Goal: Task Accomplishment & Management: Manage account settings

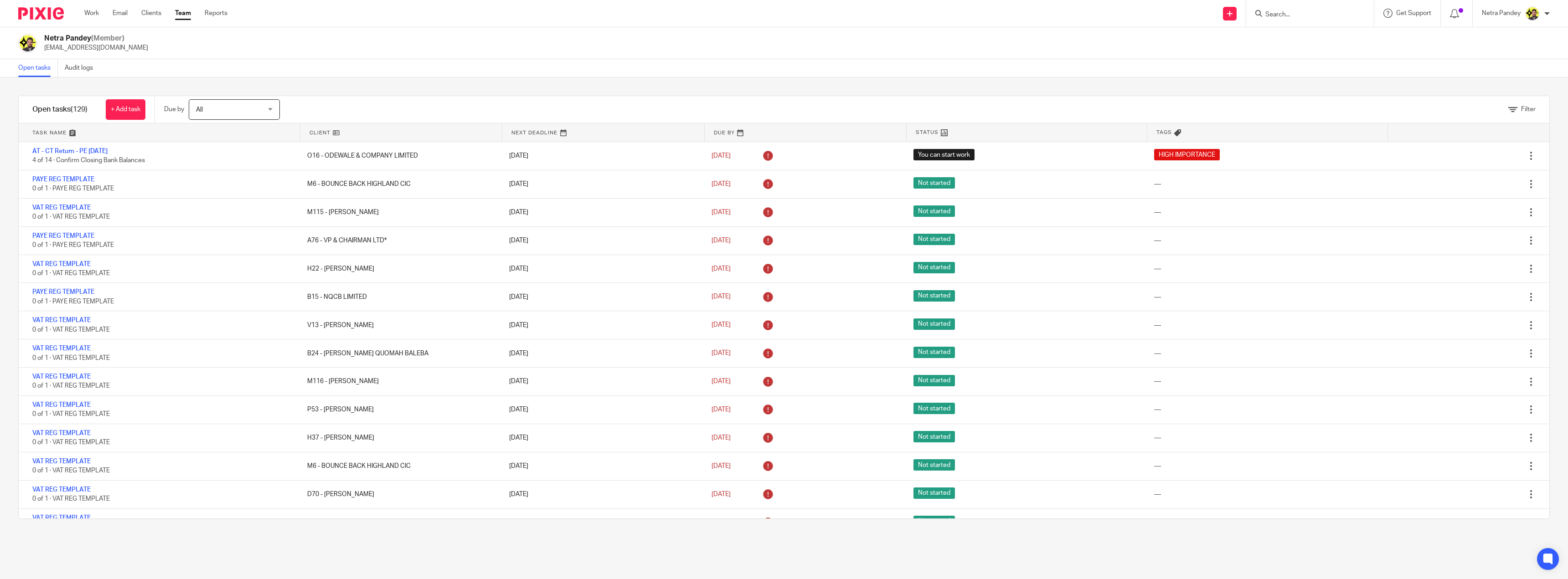
click at [1301, 10] on form at bounding box center [1313, 14] width 97 height 12
click at [1272, 15] on input "Search" at bounding box center [1306, 15] width 82 height 8
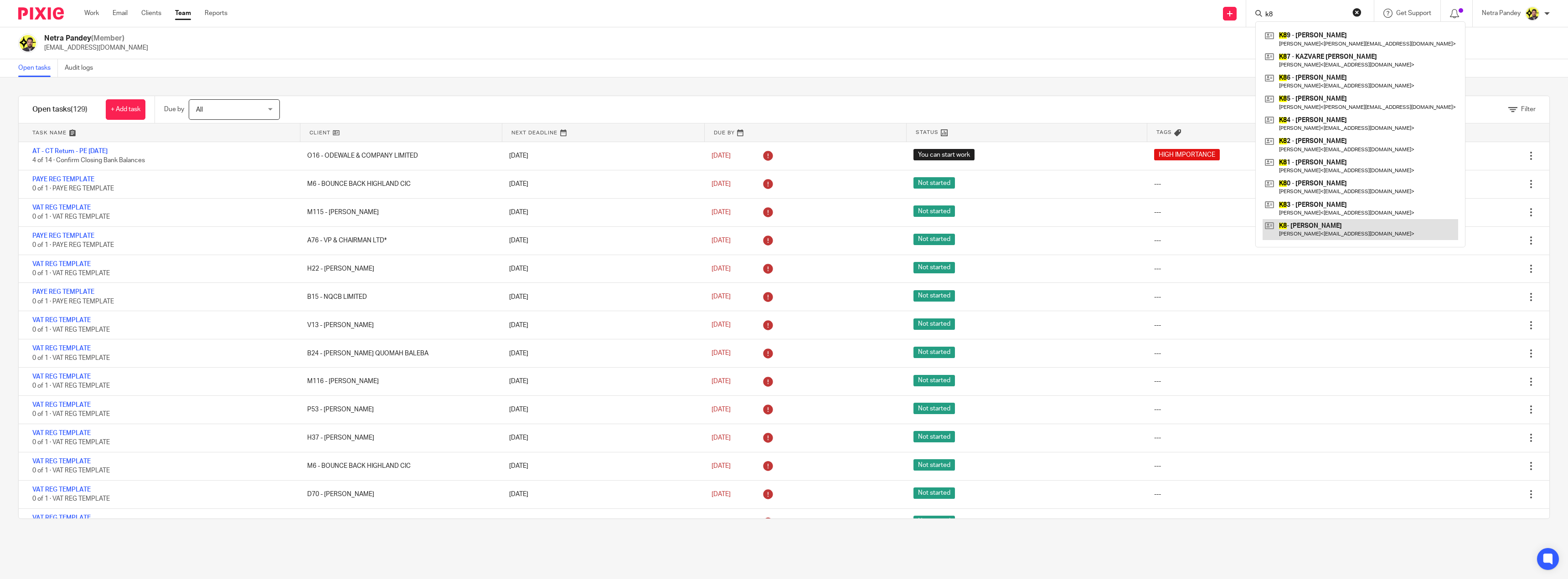
type input "k8"
click at [1301, 225] on link at bounding box center [1360, 229] width 195 height 21
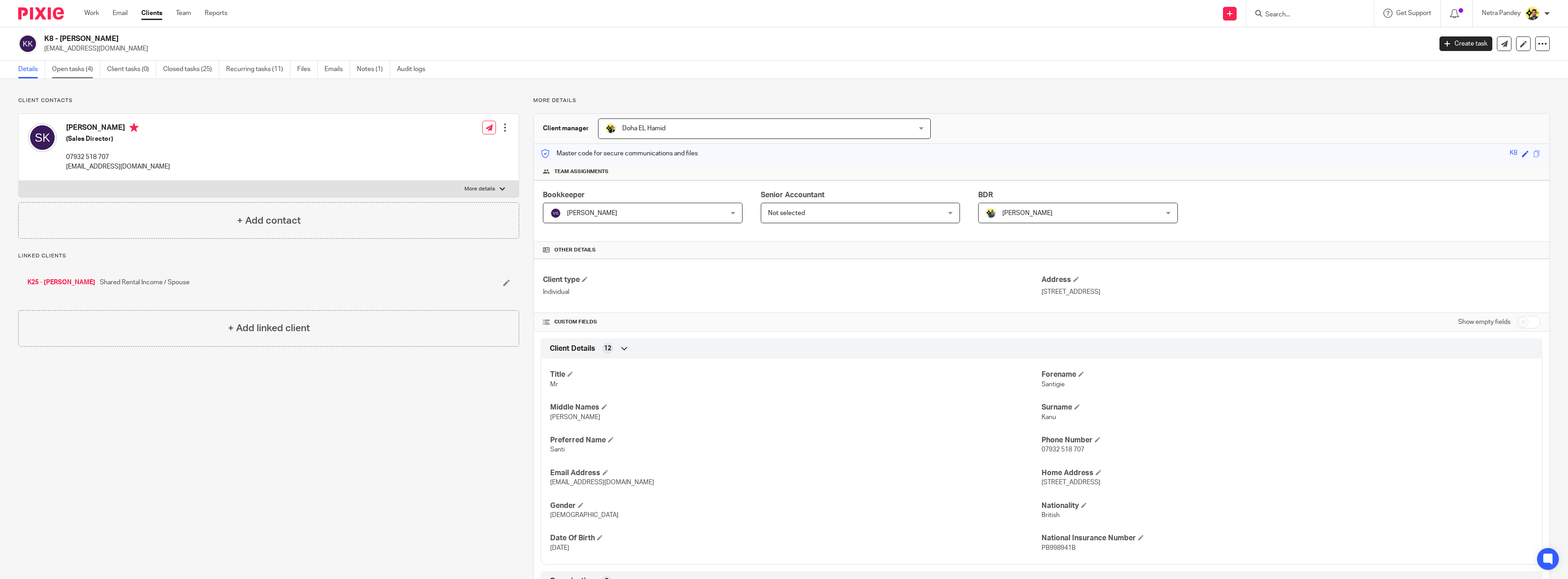
click at [71, 67] on link "Open tasks (4)" at bounding box center [75, 70] width 48 height 18
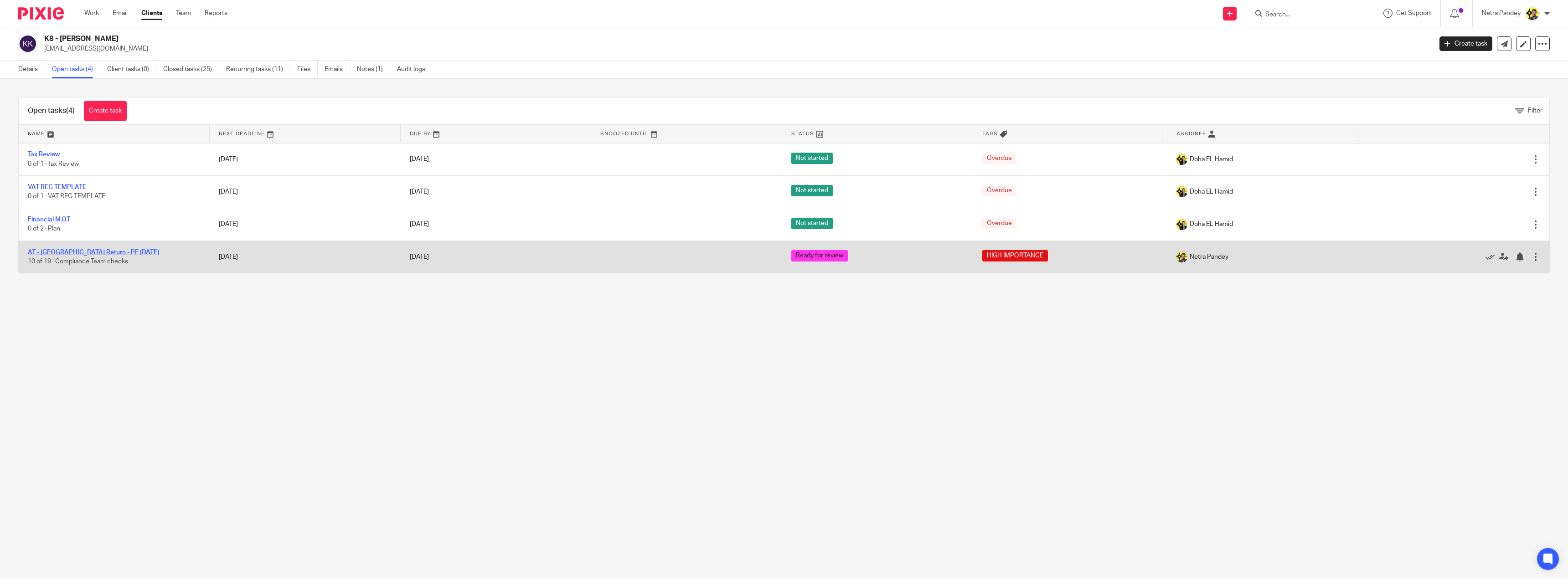
click at [71, 253] on link "AT - [GEOGRAPHIC_DATA] Return - PE [DATE]" at bounding box center [94, 252] width 132 height 6
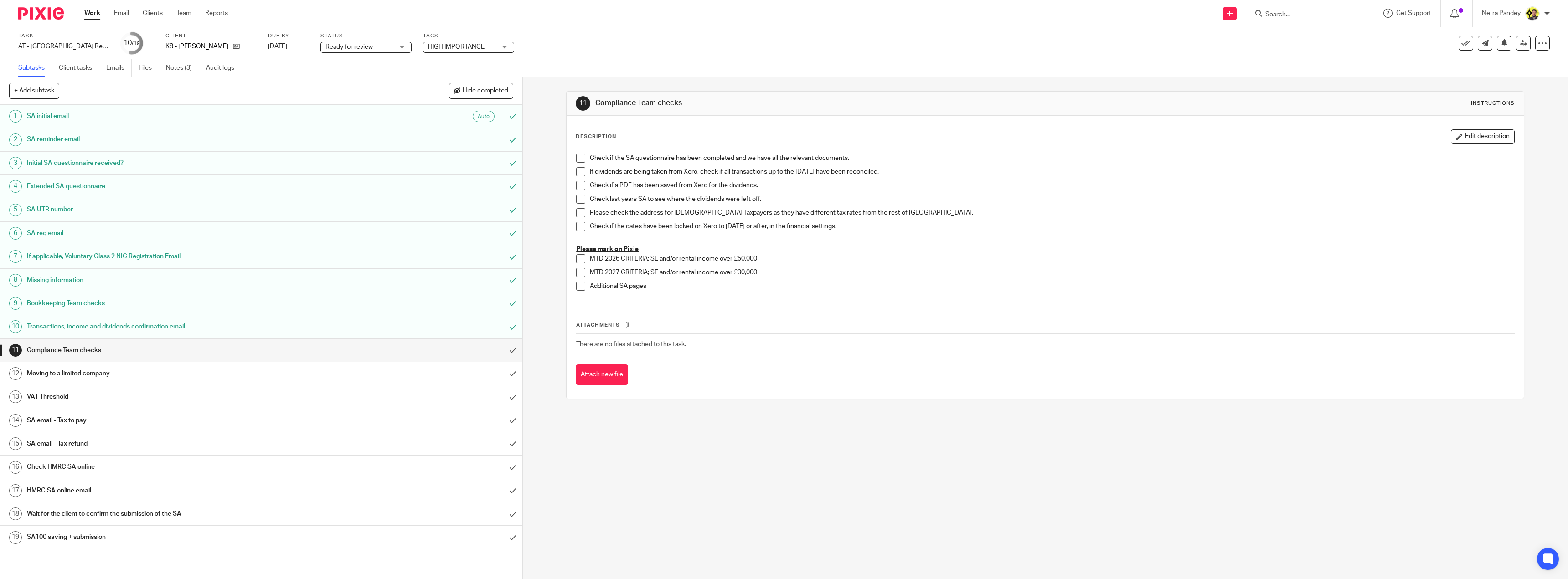
click at [577, 159] on span at bounding box center [581, 158] width 9 height 9
click at [581, 171] on span at bounding box center [581, 172] width 9 height 9
click at [581, 184] on span at bounding box center [581, 185] width 9 height 9
click at [579, 196] on span at bounding box center [581, 199] width 9 height 9
click at [582, 213] on span at bounding box center [581, 212] width 9 height 9
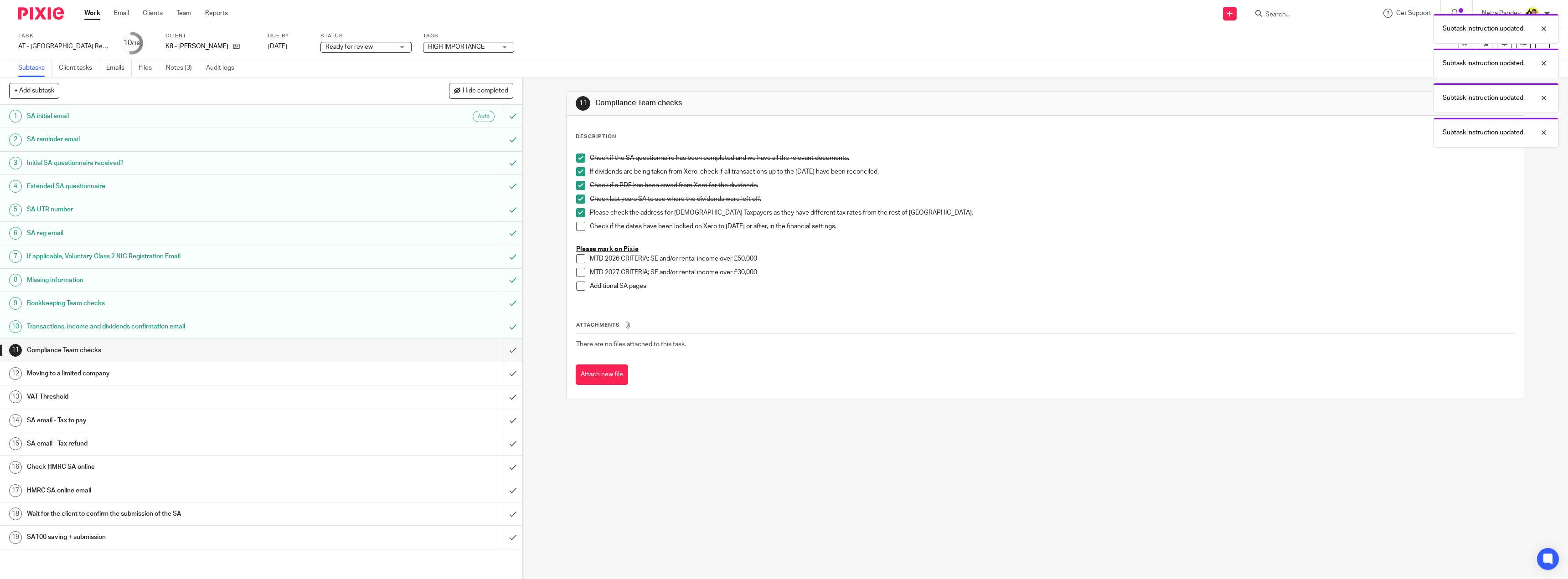
click at [582, 229] on span at bounding box center [581, 226] width 9 height 9
click at [503, 350] on input "submit" at bounding box center [261, 350] width 522 height 23
click at [577, 287] on span at bounding box center [581, 286] width 9 height 9
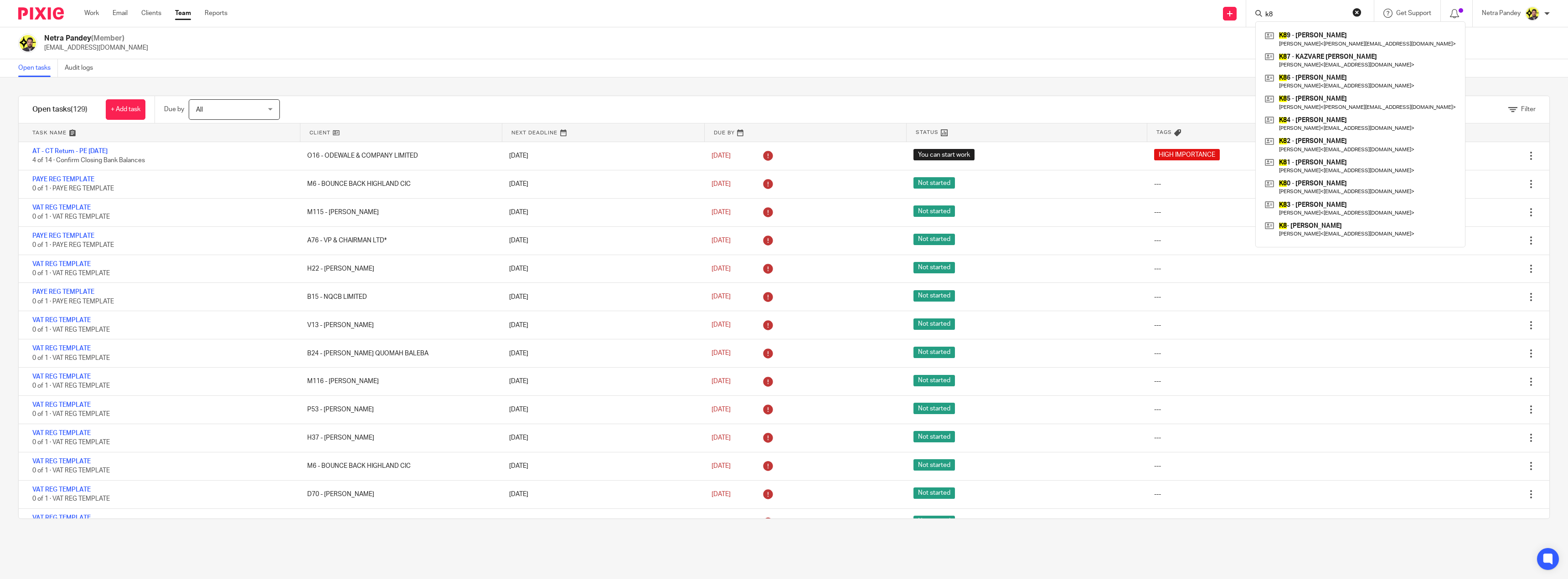
click at [1148, 59] on div "Open tasks Audit logs" at bounding box center [784, 68] width 1568 height 18
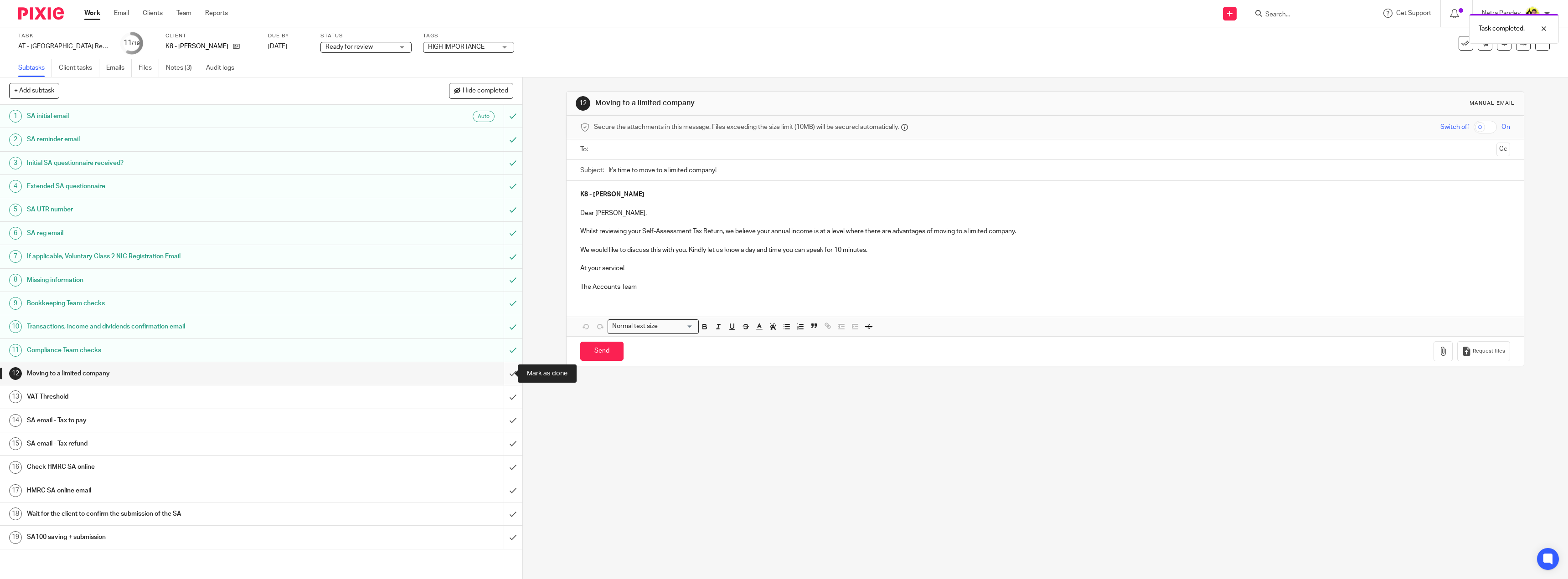
click at [501, 374] on input "submit" at bounding box center [261, 373] width 522 height 23
click at [503, 397] on input "submit" at bounding box center [261, 397] width 522 height 23
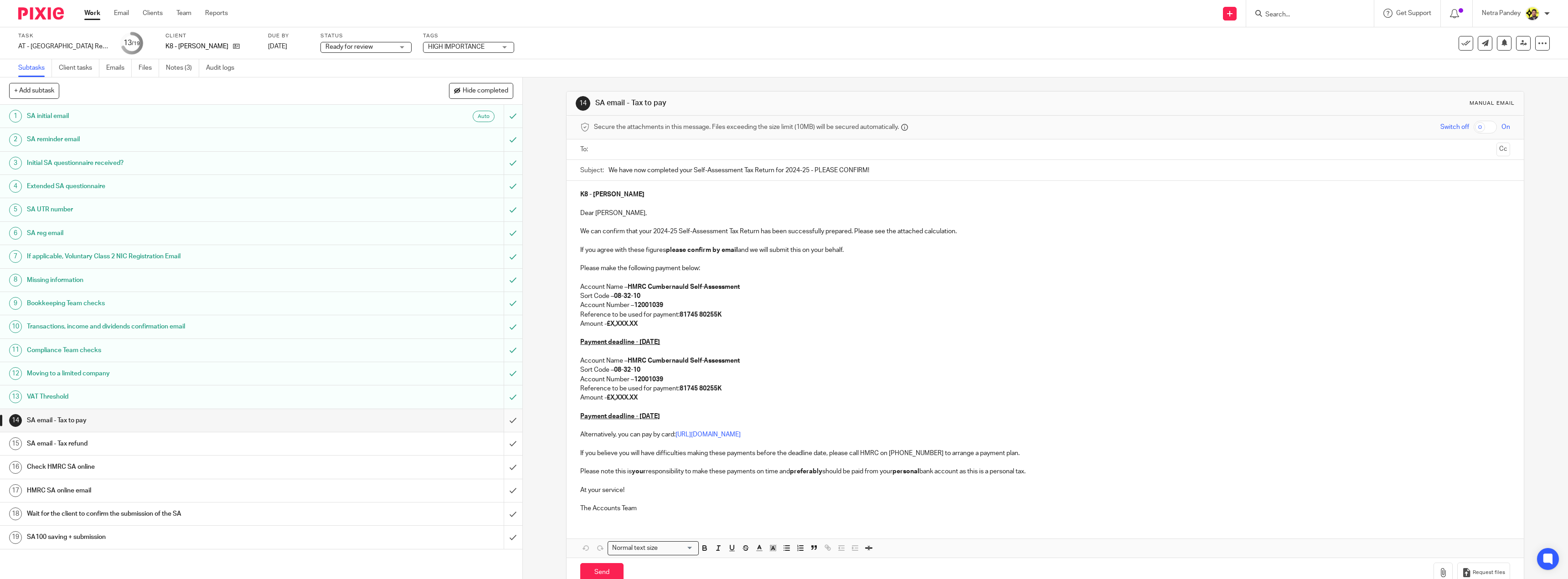
click at [502, 421] on input "submit" at bounding box center [261, 420] width 522 height 23
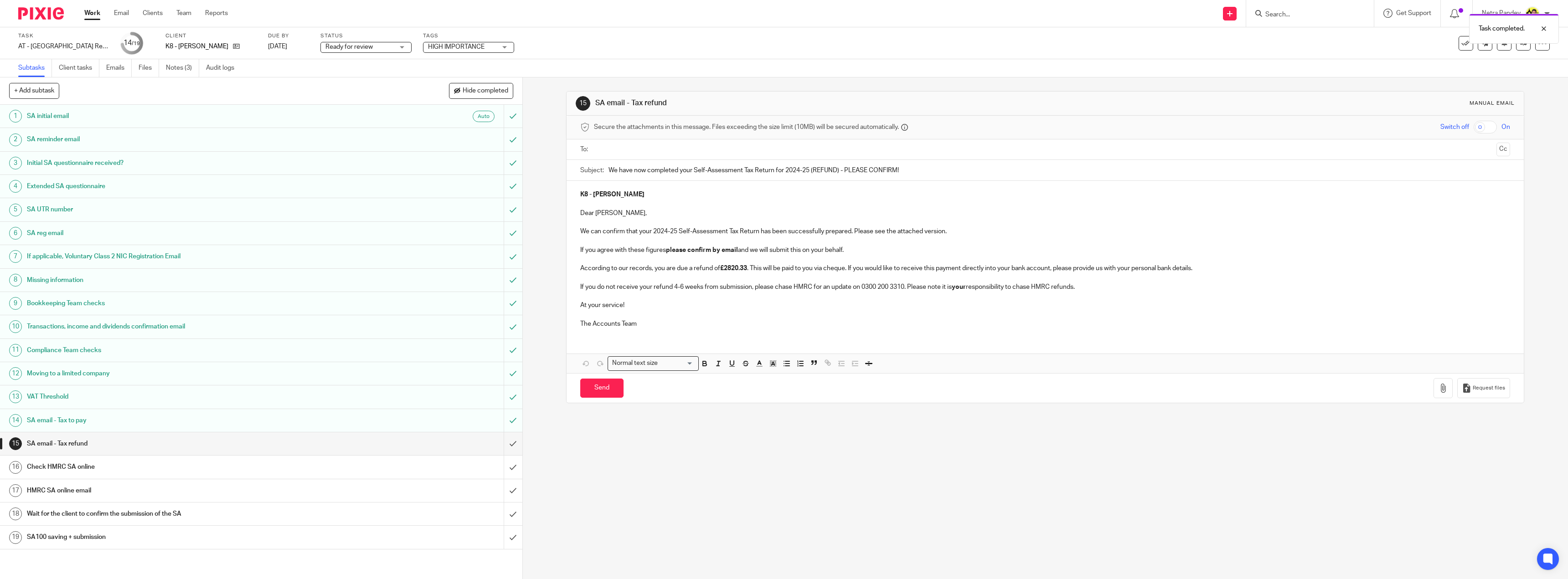
click at [725, 267] on strong "£2820.33" at bounding box center [734, 268] width 27 height 6
click at [760, 388] on button "Save draft" at bounding box center [770, 388] width 57 height 20
click at [506, 469] on input "submit" at bounding box center [261, 466] width 522 height 23
click at [508, 486] on input "submit" at bounding box center [261, 490] width 522 height 23
click at [621, 151] on input "text" at bounding box center [1045, 150] width 896 height 11
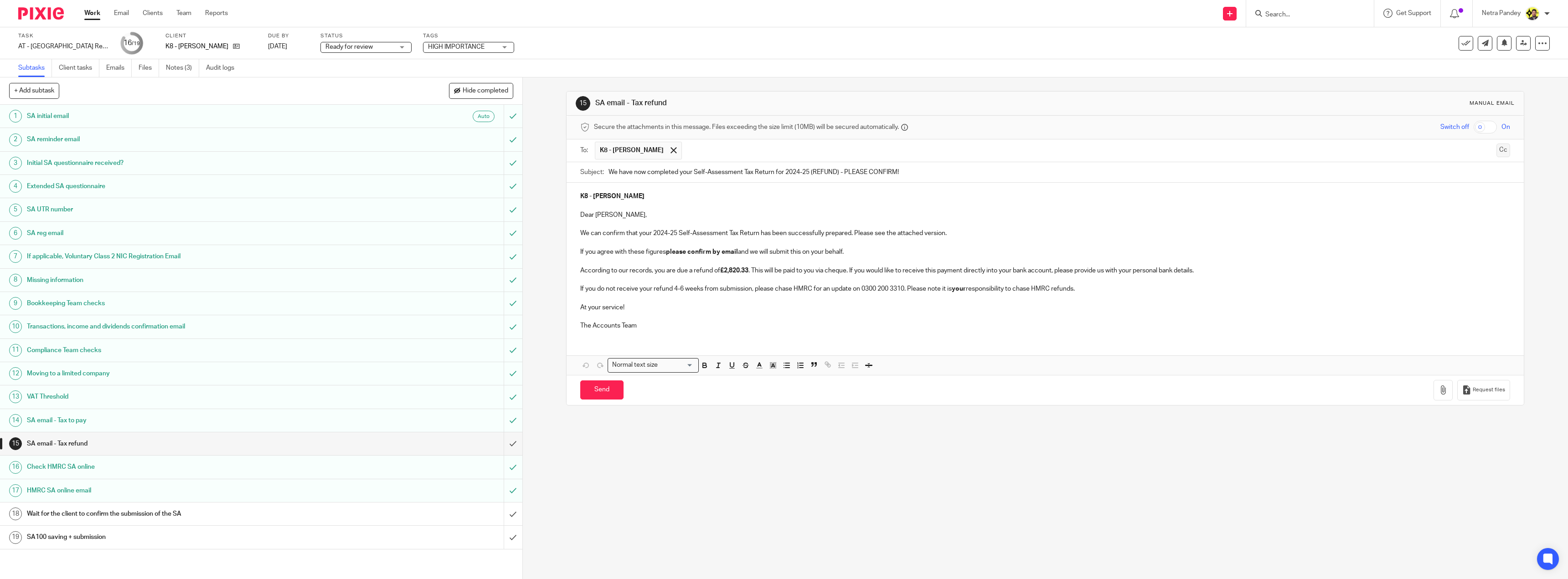
click at [1496, 149] on button "Cc" at bounding box center [1503, 150] width 14 height 14
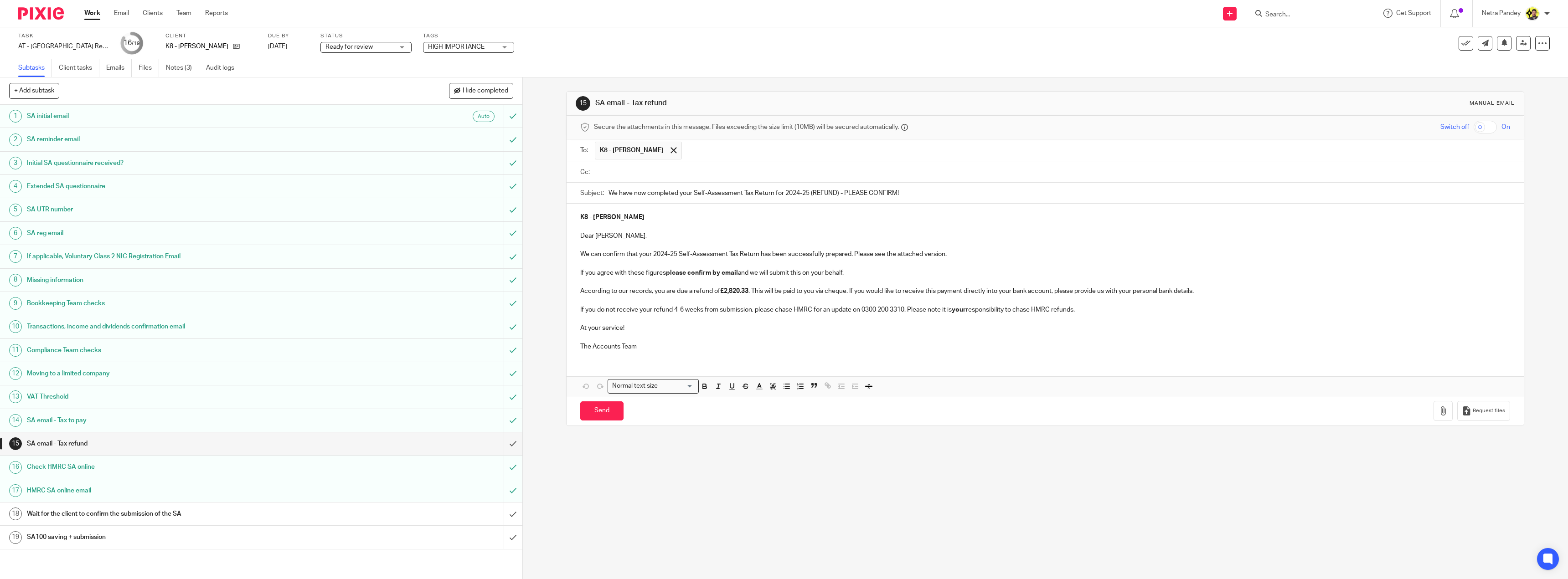
click at [684, 165] on ul at bounding box center [1052, 172] width 915 height 15
click at [683, 170] on input "text" at bounding box center [1052, 172] width 910 height 11
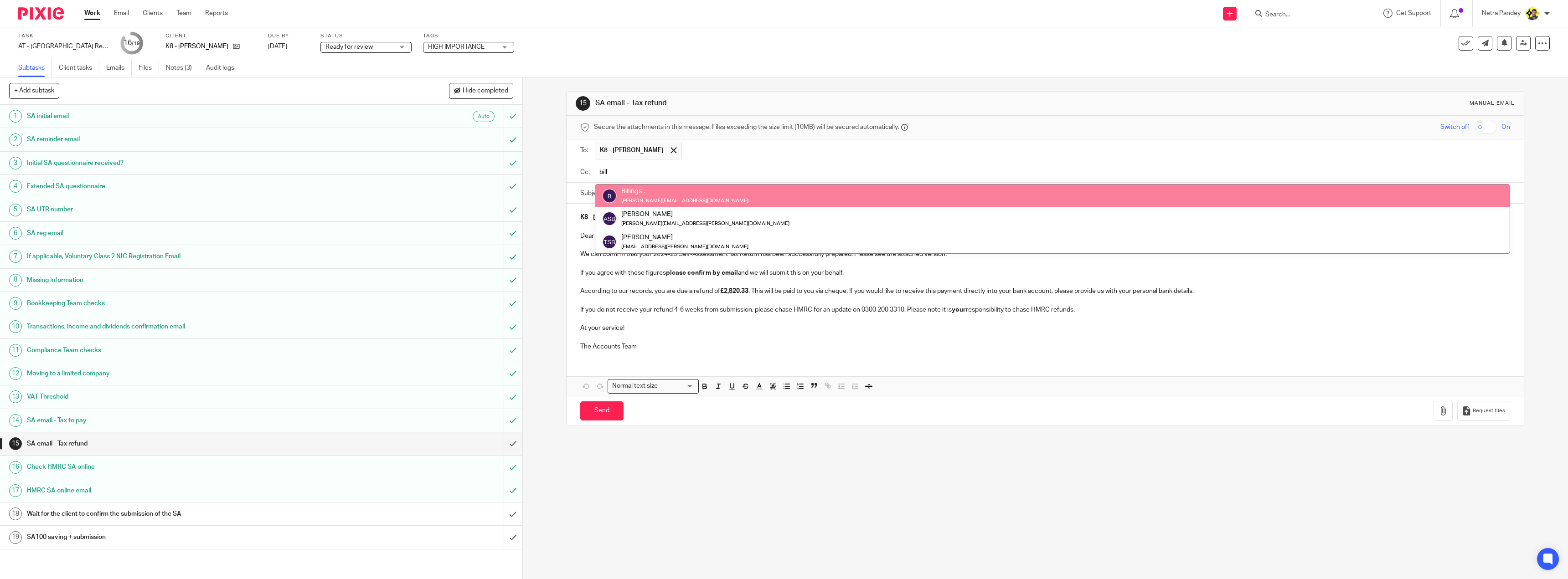
type input "bill"
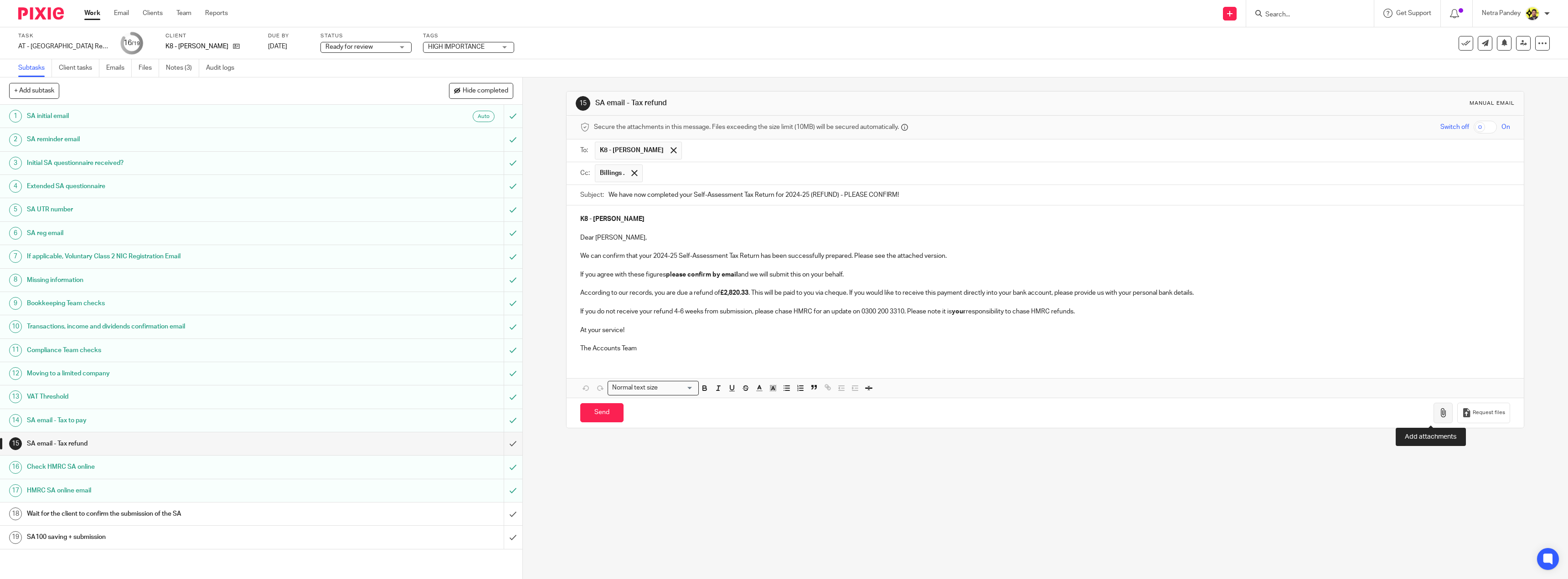
click at [1438, 416] on icon "button" at bounding box center [1443, 413] width 9 height 9
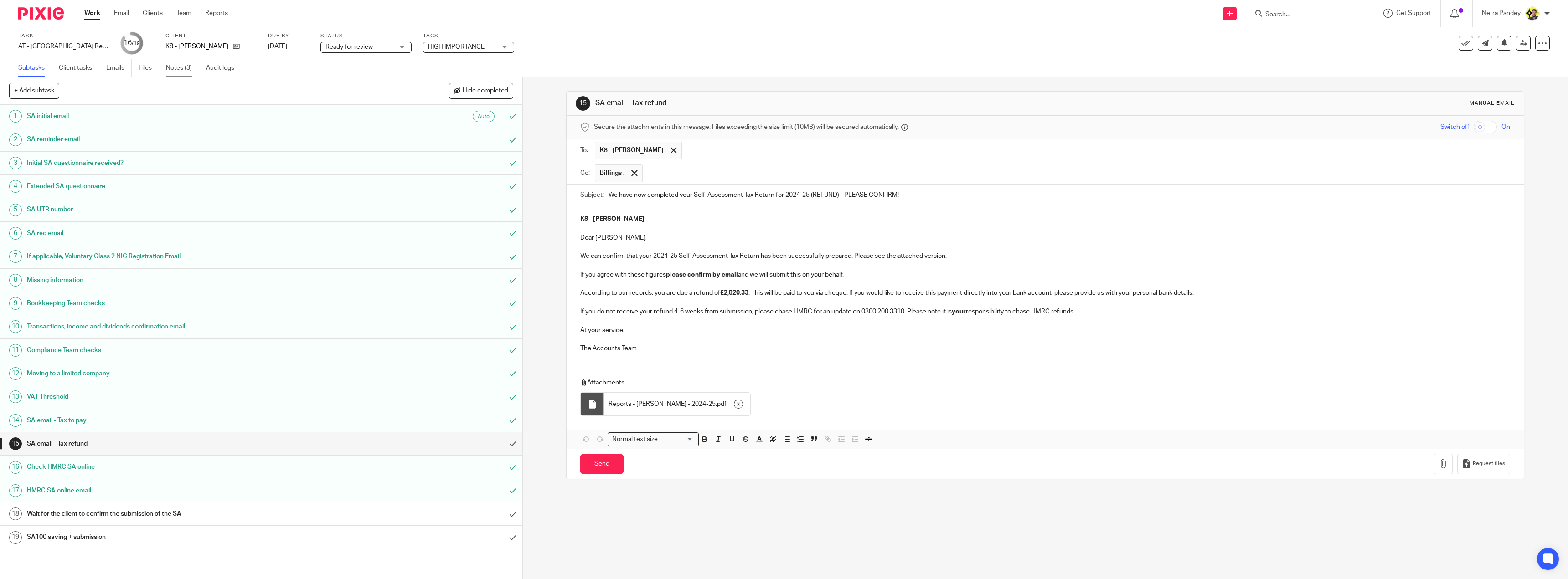
click at [184, 68] on link "Notes (3)" at bounding box center [182, 68] width 34 height 18
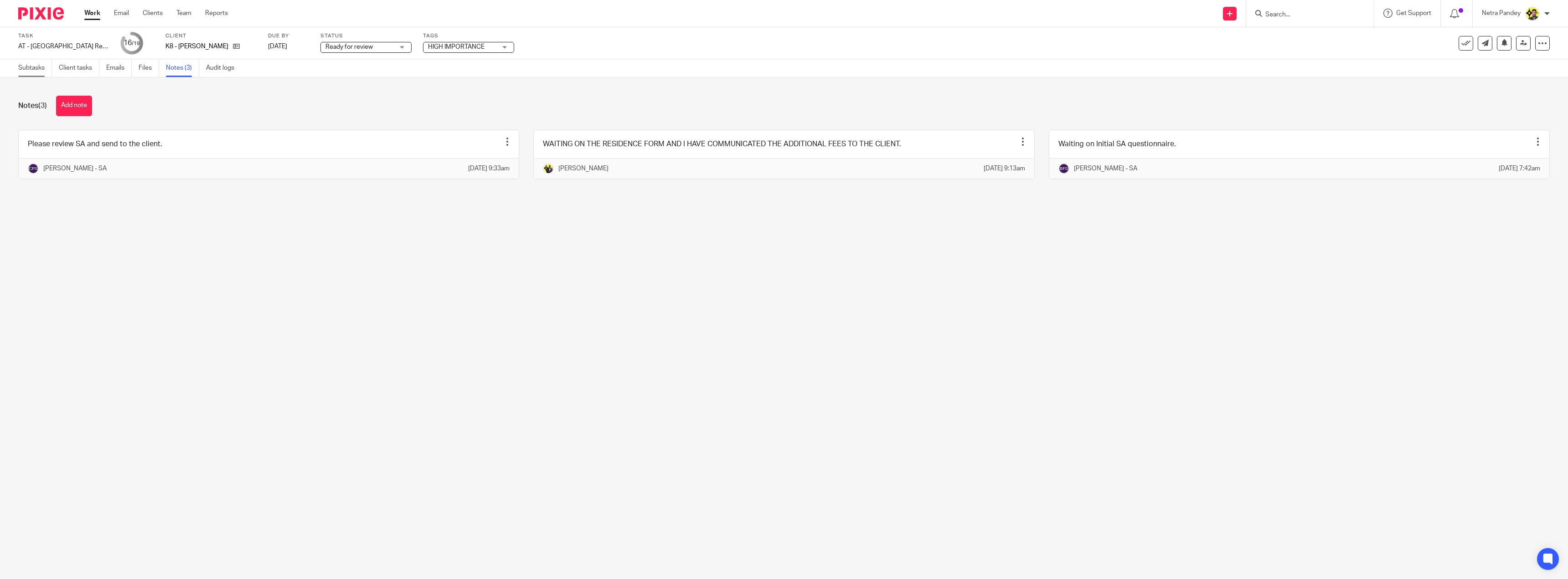
click at [19, 74] on link "Subtasks" at bounding box center [35, 68] width 34 height 18
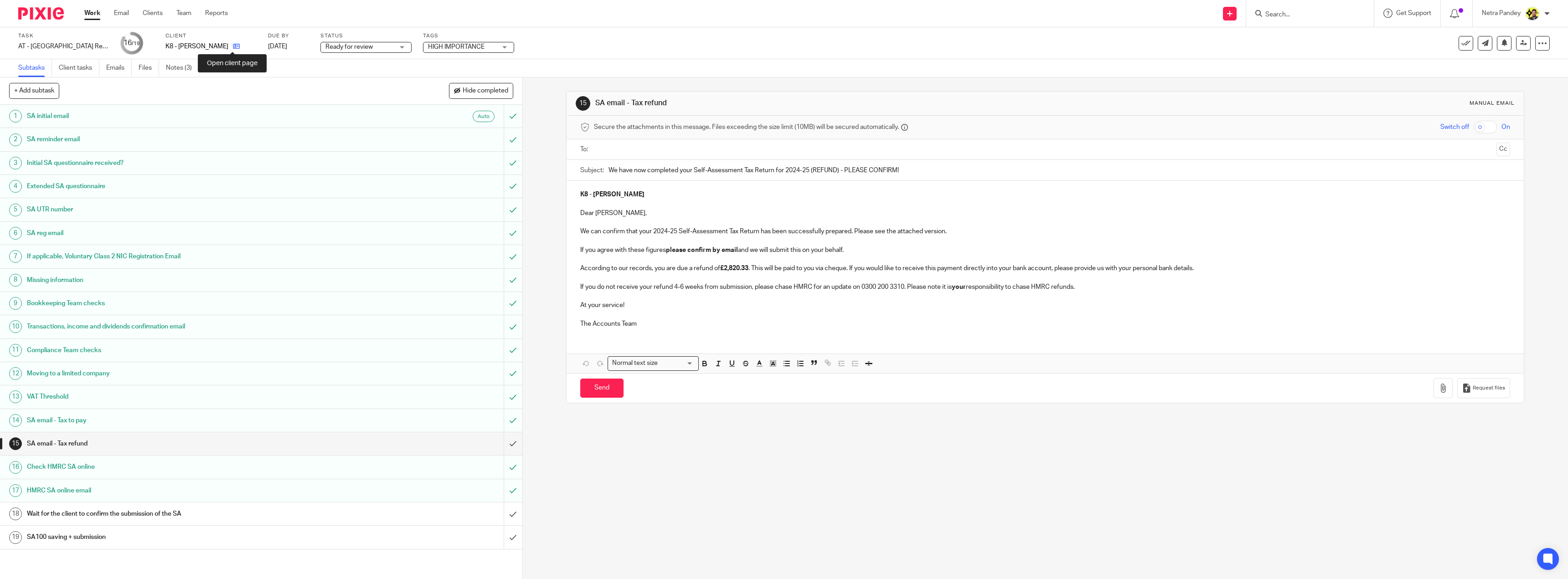
click at [234, 46] on icon at bounding box center [237, 46] width 7 height 7
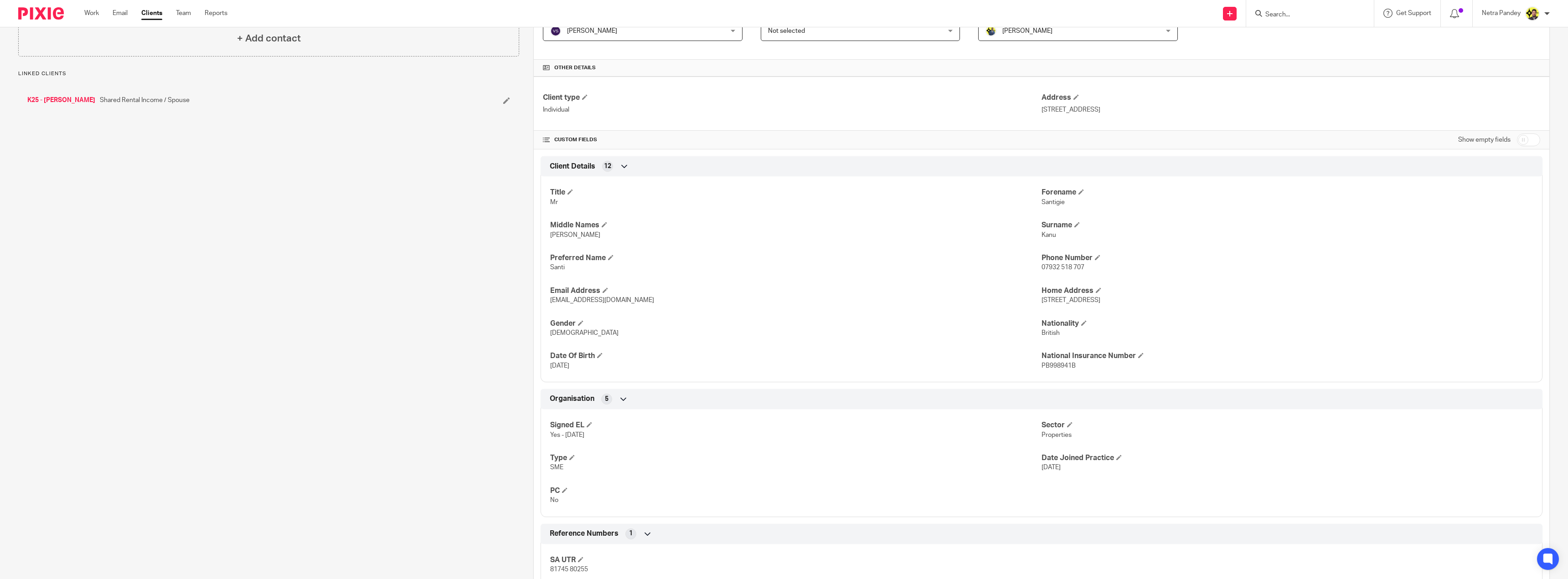
scroll to position [269, 0]
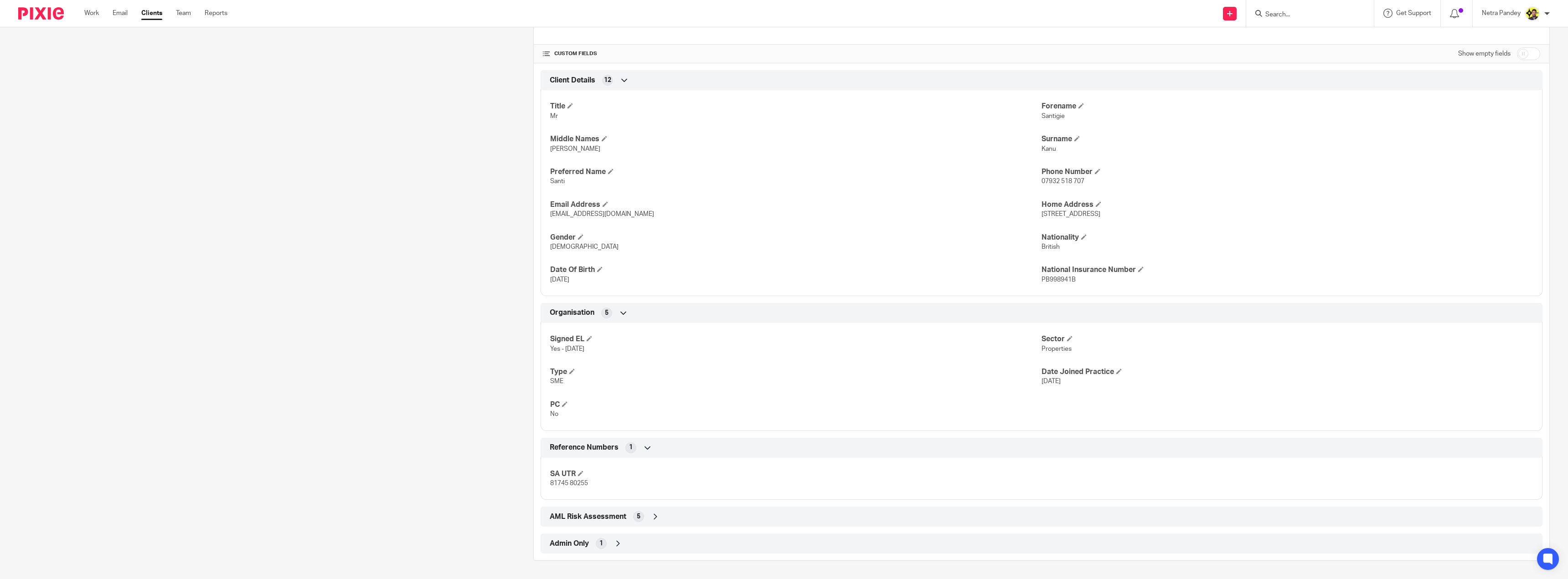
click at [594, 551] on div "Admin Only 1" at bounding box center [1041, 543] width 988 height 15
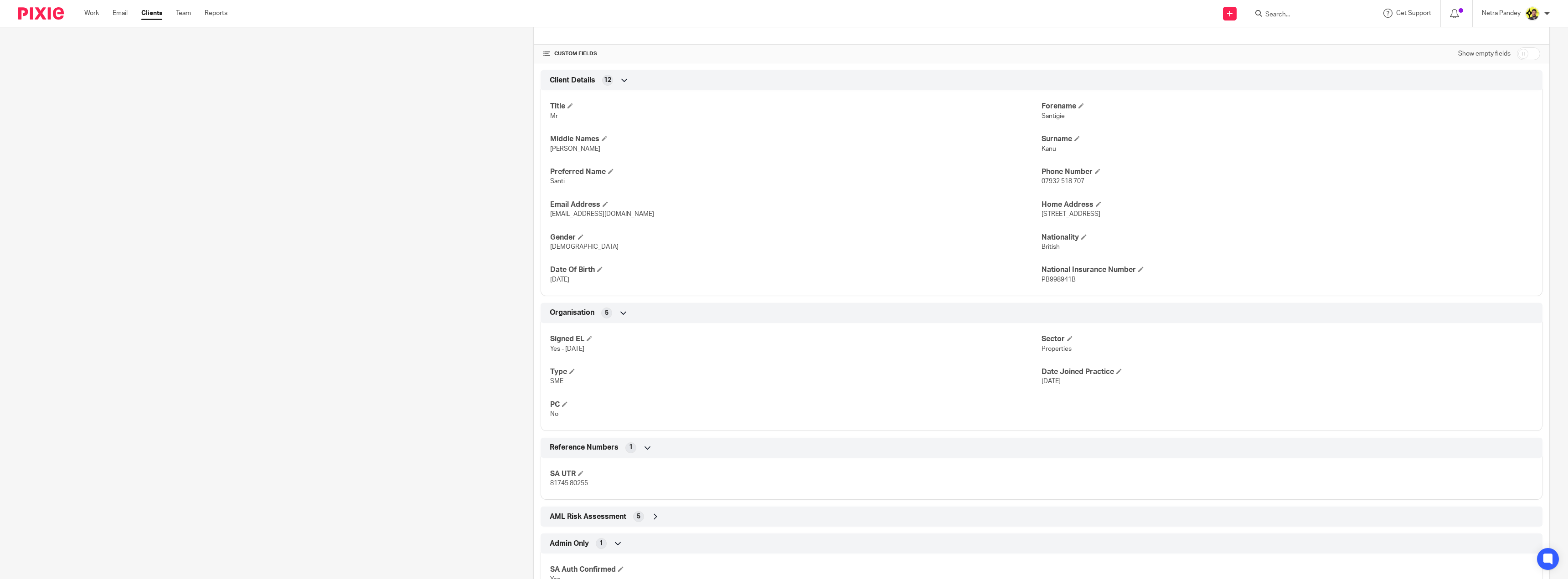
scroll to position [310, 0]
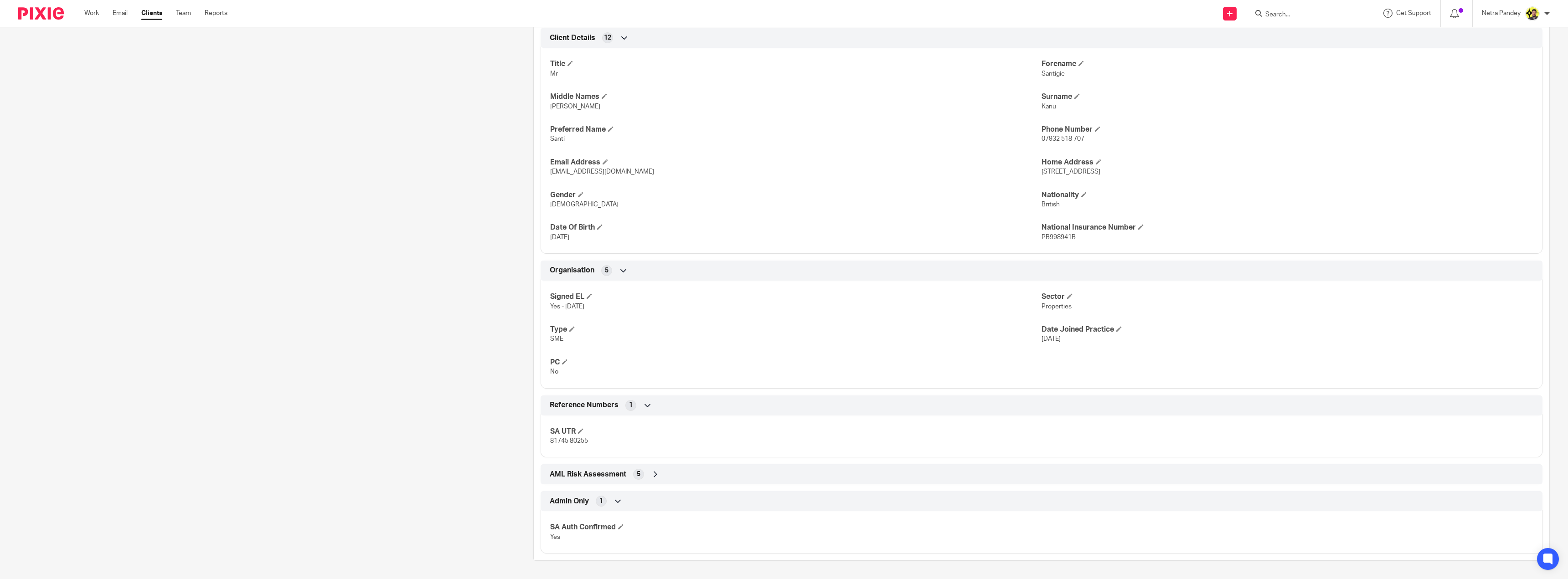
click at [620, 467] on div "AML Risk Assessment 5" at bounding box center [1041, 474] width 988 height 15
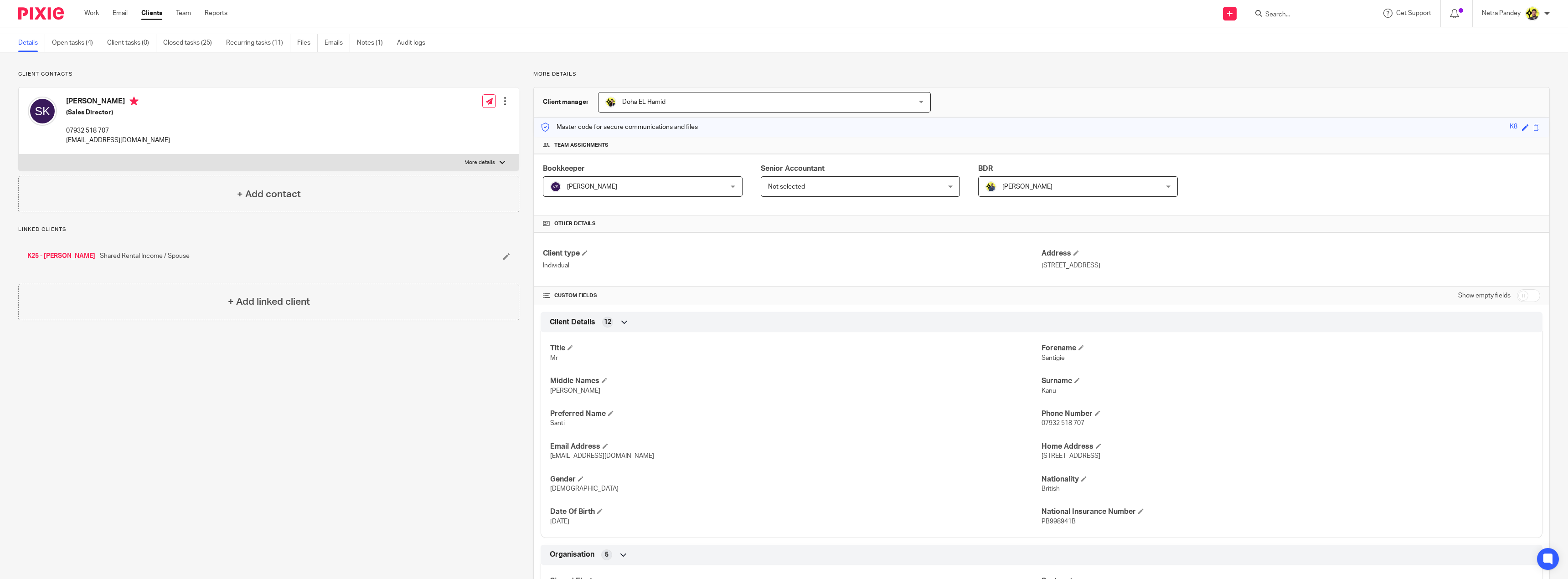
scroll to position [0, 0]
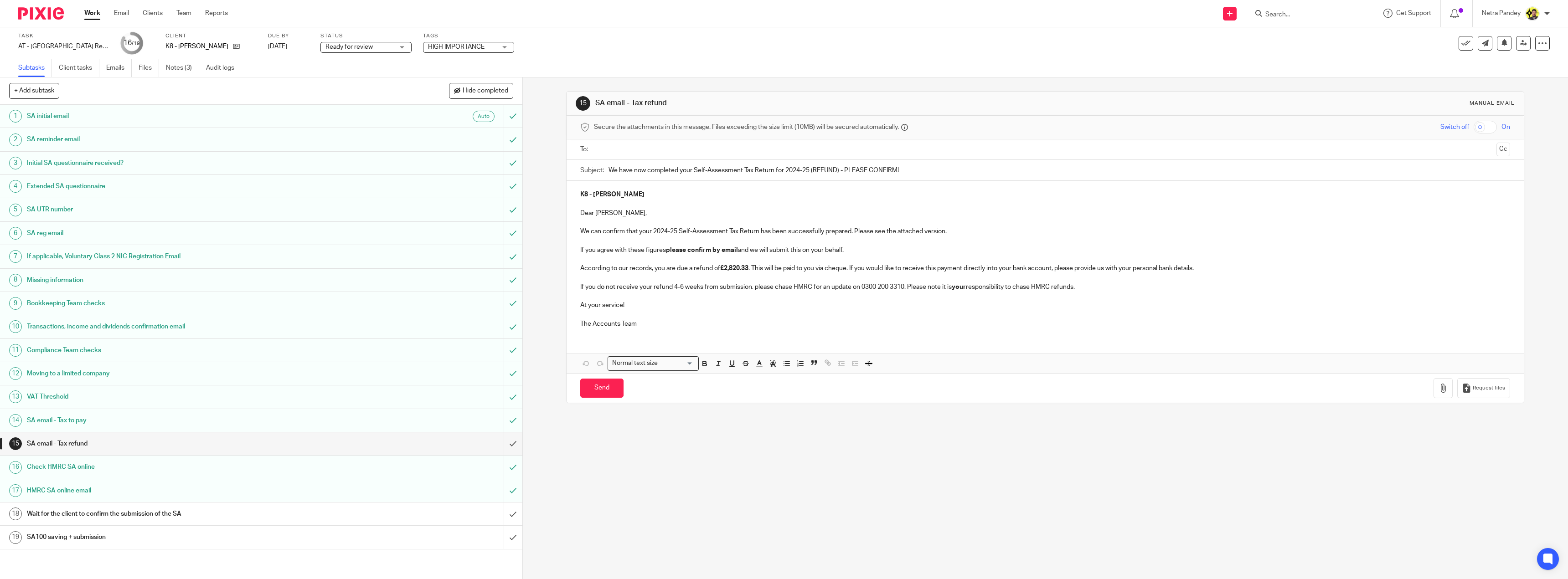
click at [606, 151] on input "text" at bounding box center [1045, 150] width 896 height 11
drag, startPoint x: 1488, startPoint y: 152, endPoint x: 1422, endPoint y: 156, distance: 66.1
click at [1482, 153] on div "To: K8 - SANTIGIE KANU K8 - SANTIGIE KANU Cc" at bounding box center [1045, 151] width 930 height 23
click at [1496, 152] on button "Cc" at bounding box center [1503, 150] width 14 height 14
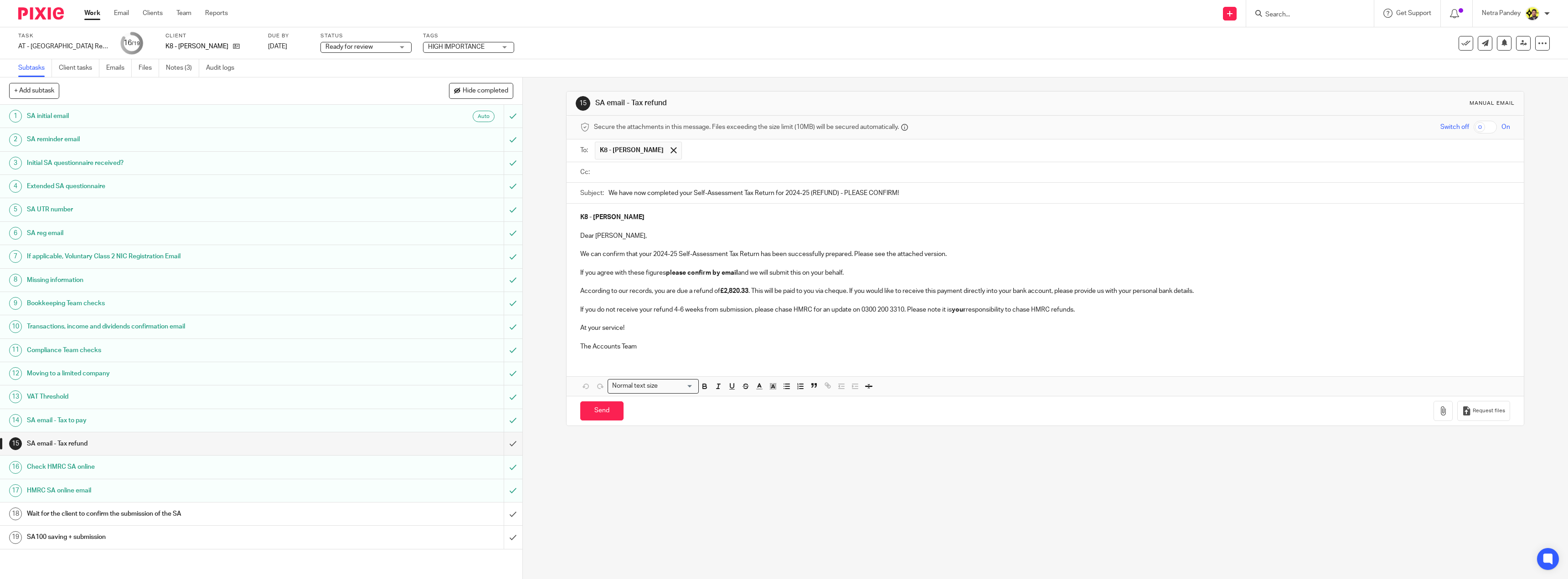
click at [794, 176] on input "text" at bounding box center [1052, 172] width 910 height 11
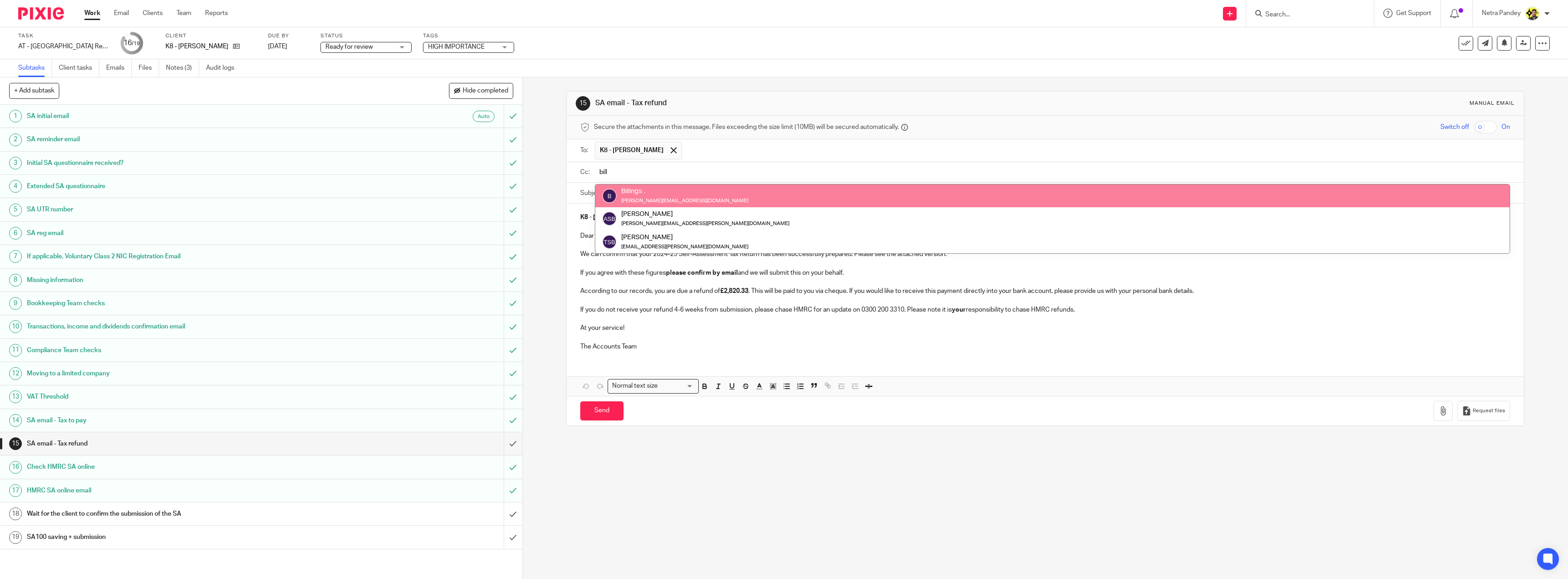
type input "bill"
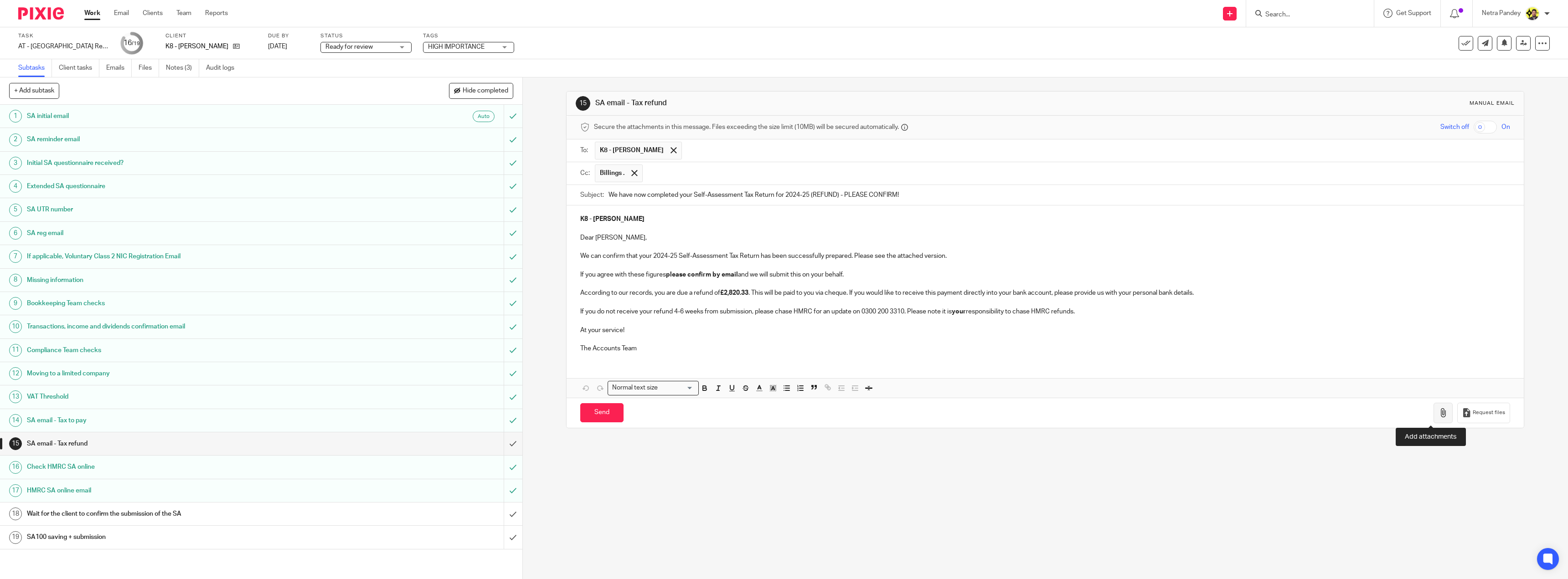
click at [1438, 410] on icon "button" at bounding box center [1443, 413] width 9 height 9
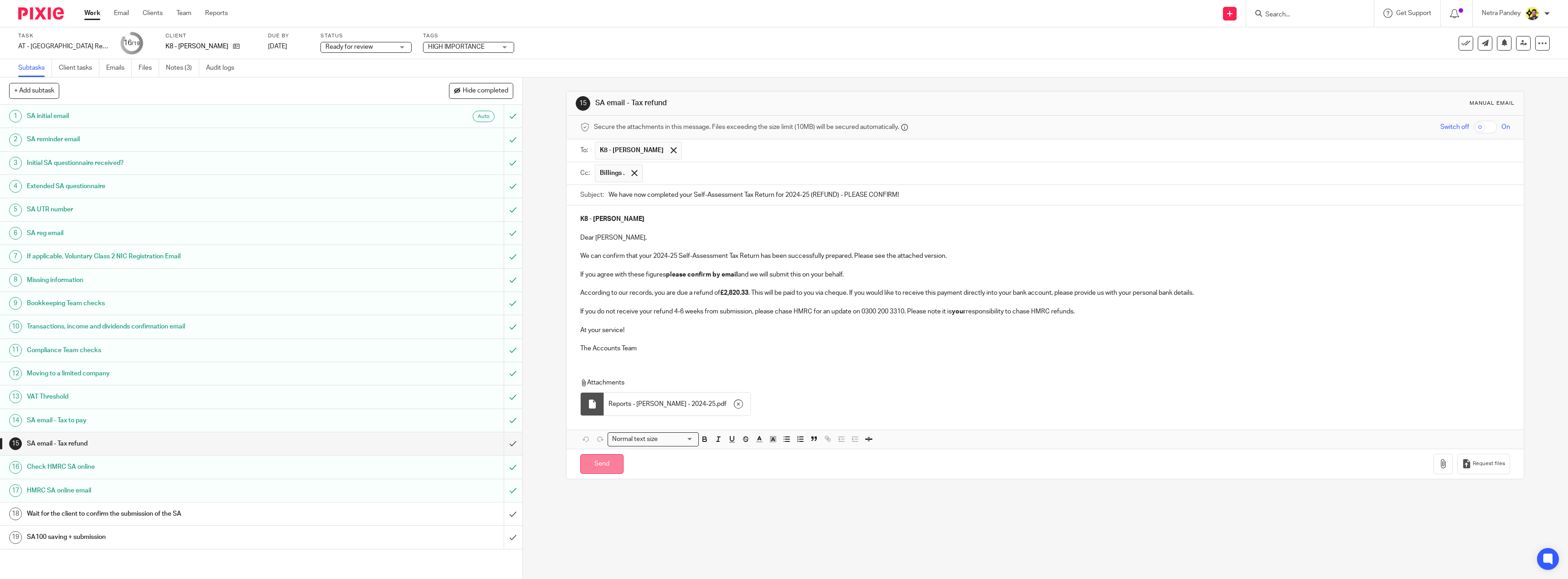
click at [596, 466] on input "Send" at bounding box center [602, 465] width 44 height 20
type input "Sent"
click at [179, 64] on link "Notes (3)" at bounding box center [182, 68] width 34 height 18
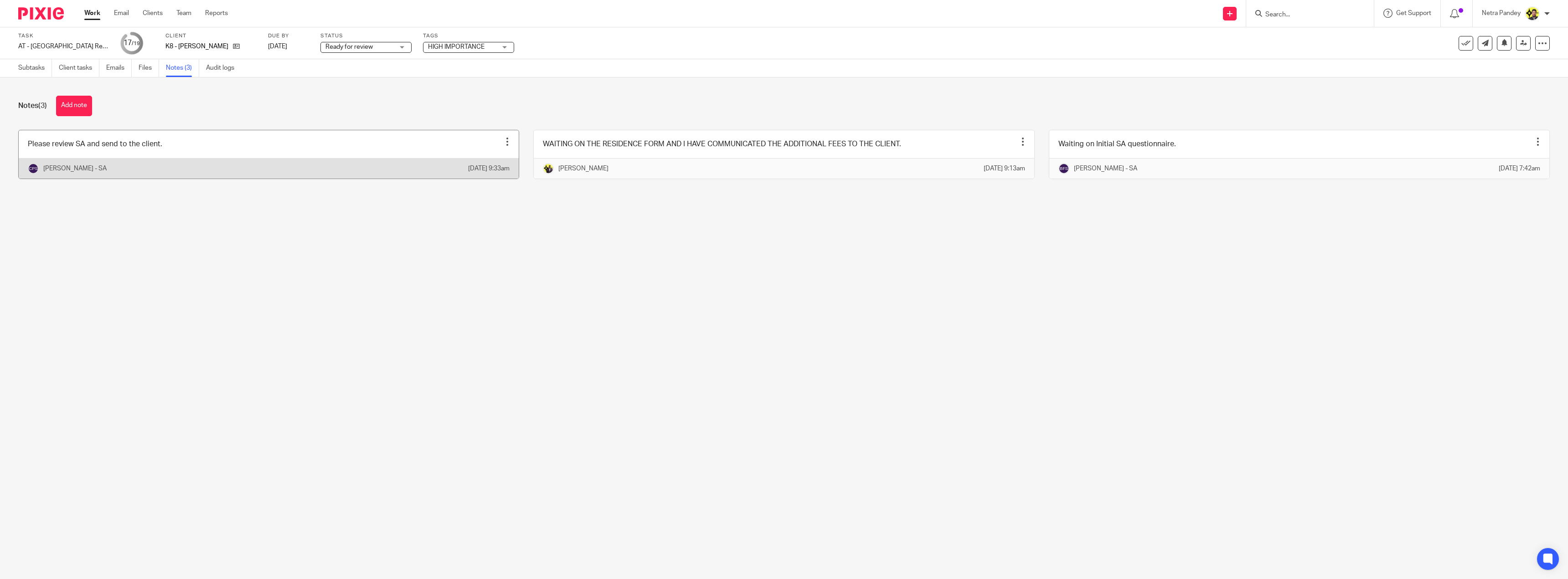
click at [198, 144] on link at bounding box center [269, 154] width 500 height 48
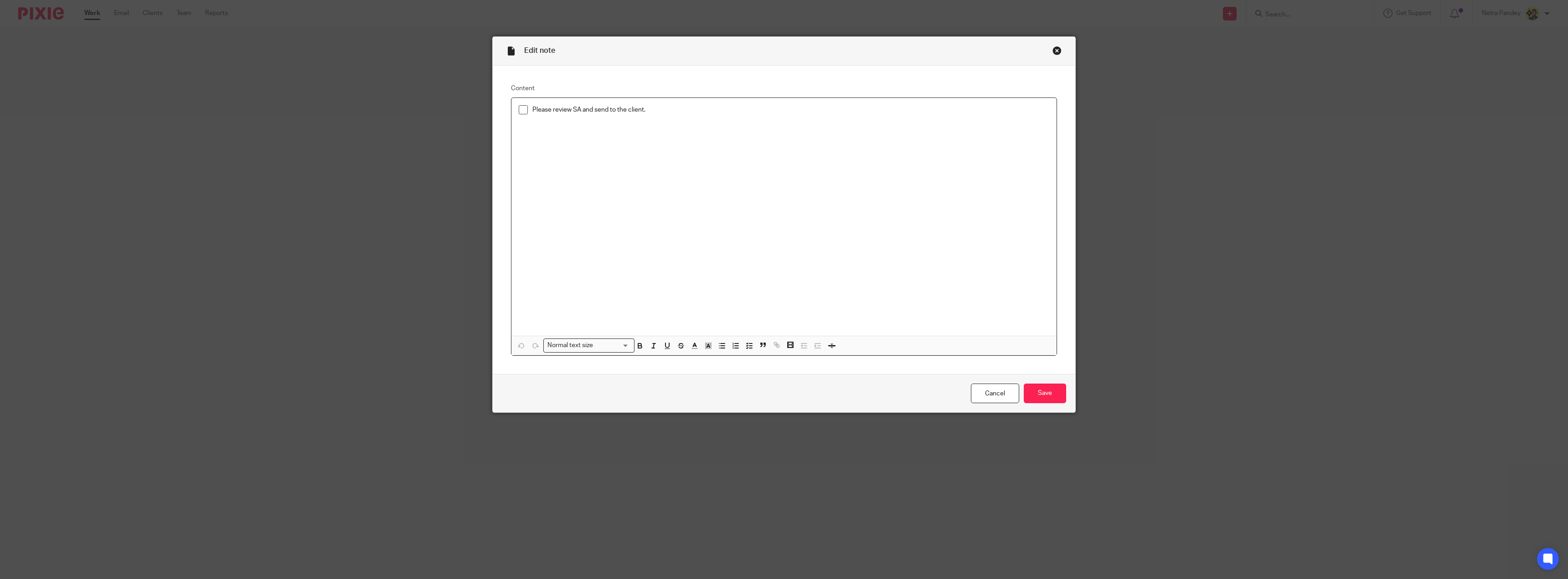
click at [523, 111] on span at bounding box center [523, 110] width 9 height 9
click at [1057, 397] on input "Save" at bounding box center [1045, 394] width 43 height 20
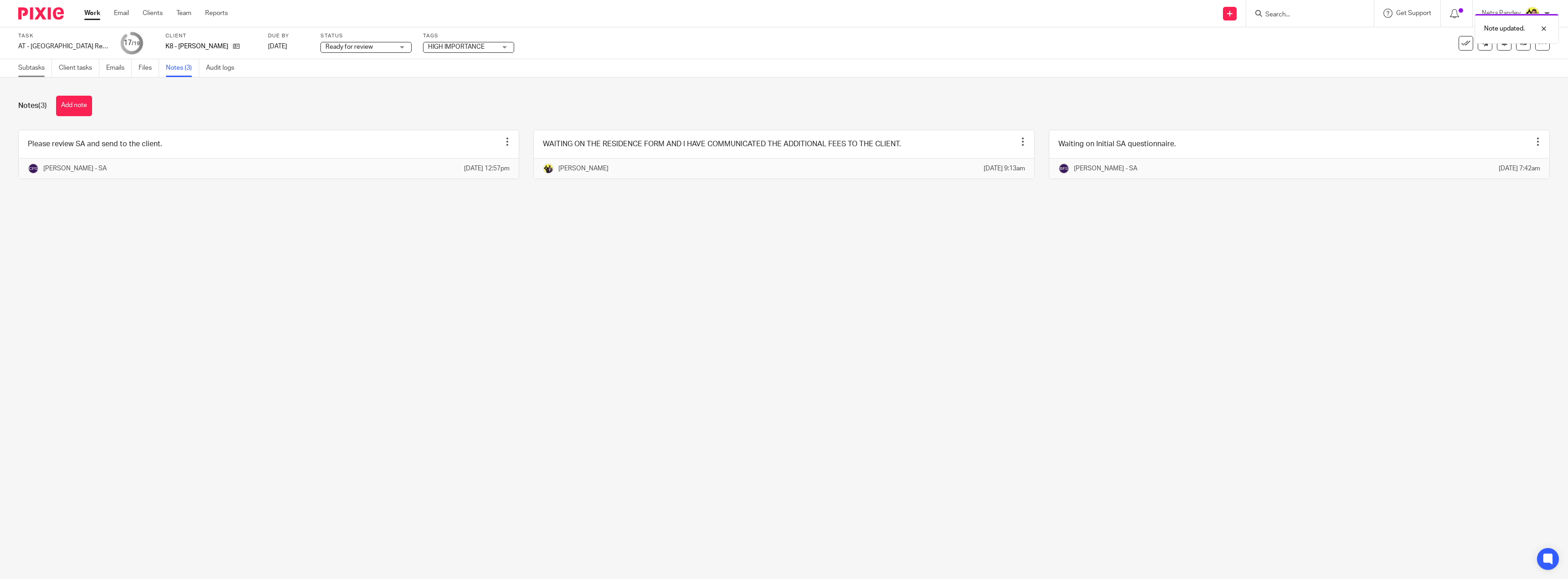
click at [31, 69] on link "Subtasks" at bounding box center [35, 68] width 34 height 18
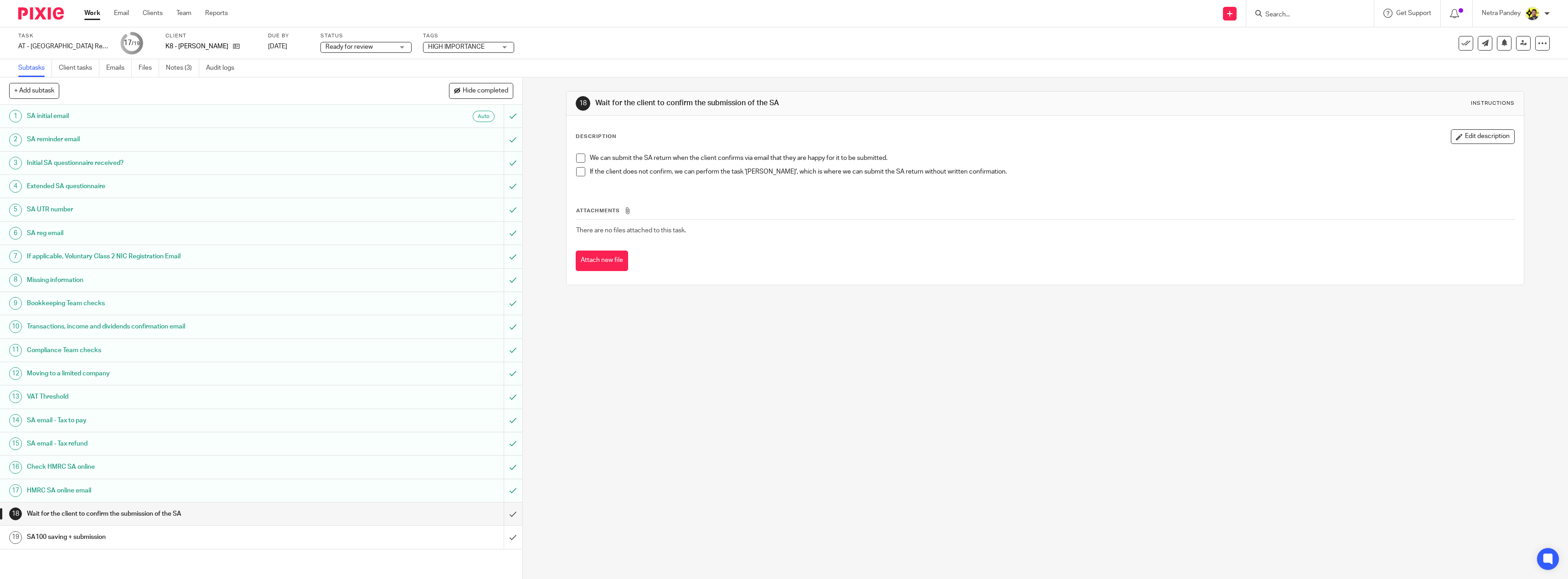
click at [357, 43] on span "Ready for review" at bounding box center [359, 47] width 68 height 10
click at [350, 191] on span "Ready to file" at bounding box center [343, 191] width 35 height 6
click at [444, 41] on div "Tags HIGH IMPORTANCE HIGH IMPORTANCE" at bounding box center [468, 44] width 91 height 22
click at [445, 47] on span "HIGH IMPORTANCE" at bounding box center [456, 46] width 56 height 6
click at [445, 63] on span "HIGH IMPORTANCE" at bounding box center [467, 62] width 56 height 6
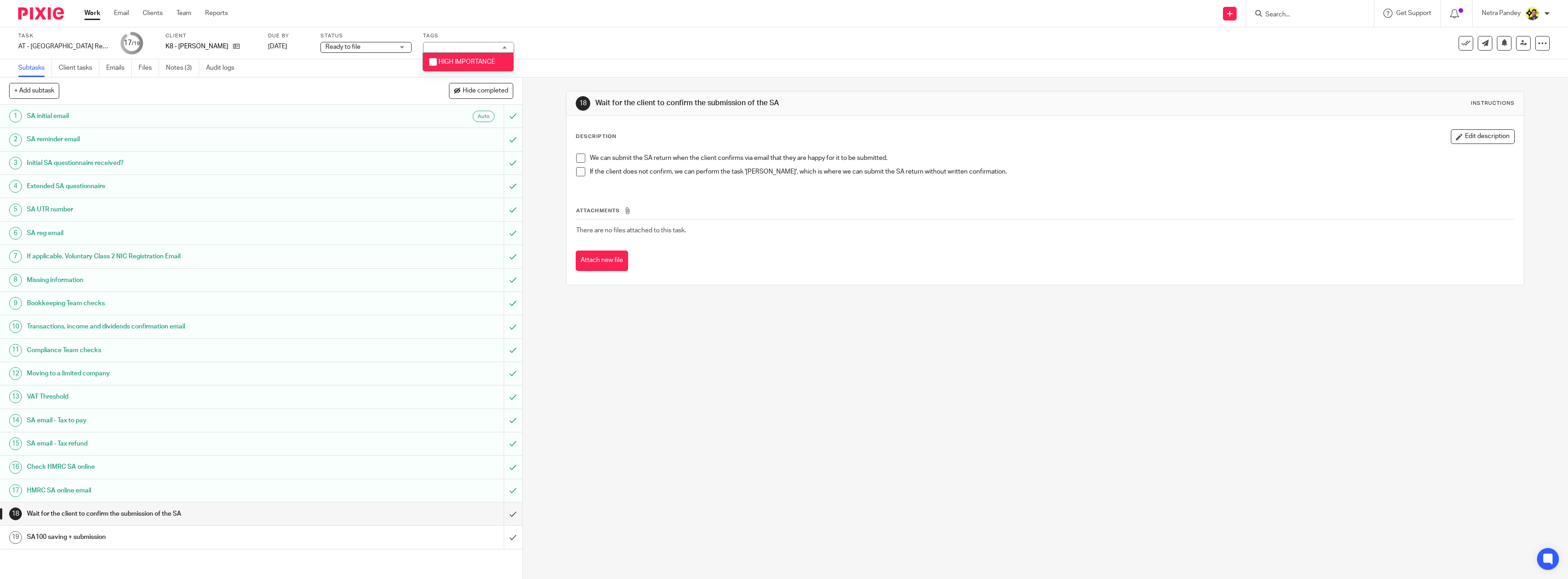
checkbox input "false"
click at [381, 66] on div "Subtasks Client tasks Emails Files Notes (3) Audit logs" at bounding box center [784, 68] width 1568 height 18
click at [1522, 41] on link at bounding box center [1524, 44] width 15 height 15
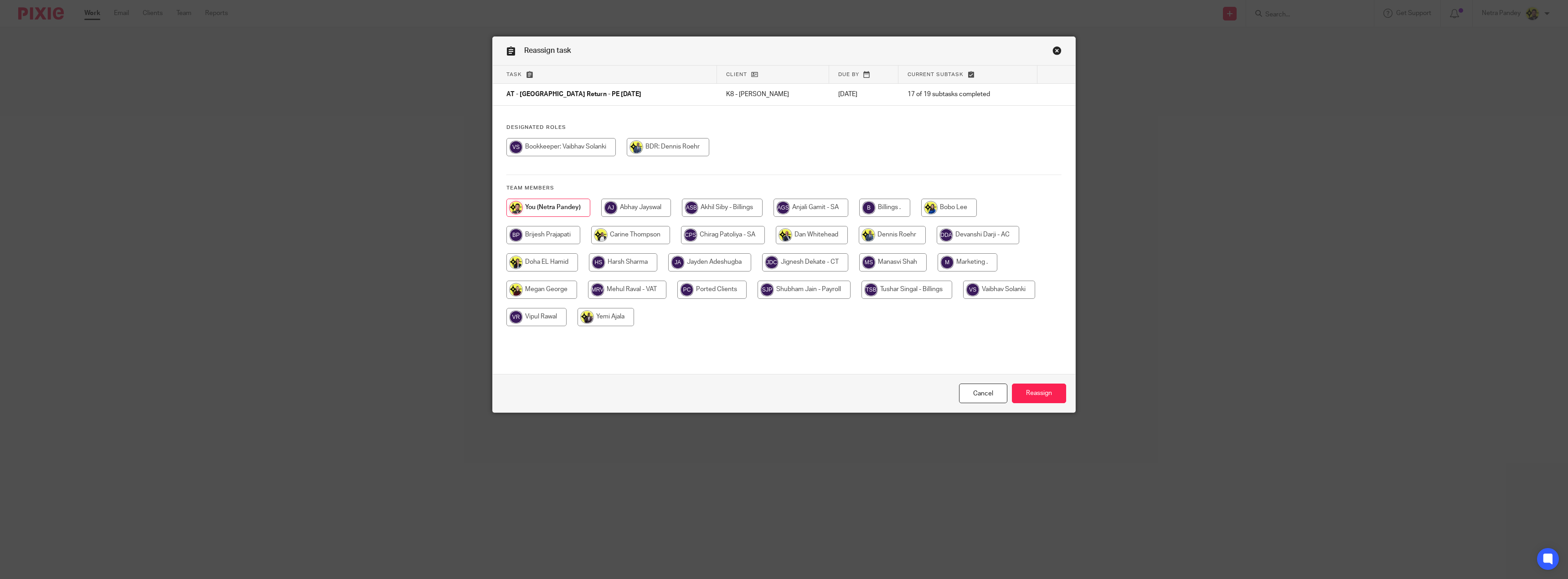
click at [884, 211] on input "radio" at bounding box center [884, 208] width 51 height 18
radio input "true"
click at [1016, 380] on div "Cancel Reassign" at bounding box center [784, 393] width 583 height 38
click at [1017, 386] on input "Reassign" at bounding box center [1040, 394] width 54 height 20
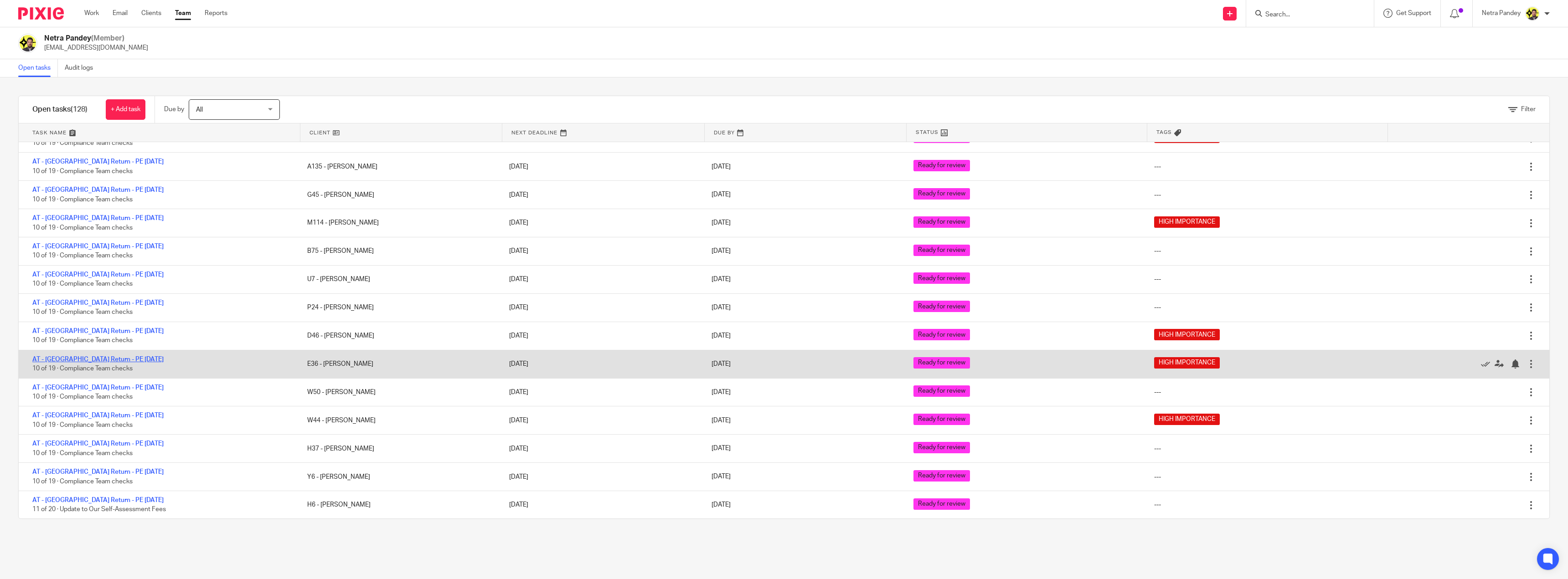
scroll to position [3233, 0]
